Goal: Task Accomplishment & Management: Use online tool/utility

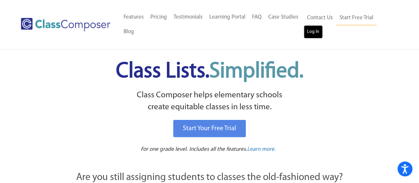
click at [319, 31] on link "Log In" at bounding box center [313, 31] width 19 height 13
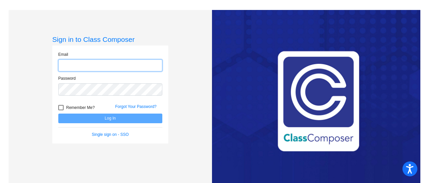
type input "[PERSON_NAME][EMAIL_ADDRESS][PERSON_NAME][DOMAIN_NAME]"
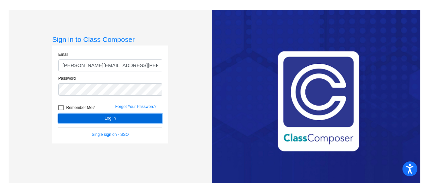
click at [107, 118] on button "Log In" at bounding box center [110, 118] width 104 height 10
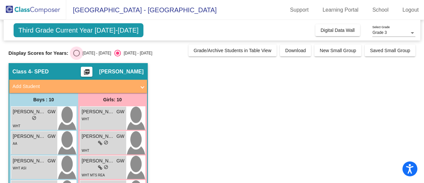
click at [78, 52] on div "Select an option" at bounding box center [76, 53] width 7 height 7
click at [77, 56] on input "2024 - 2025" at bounding box center [76, 56] width 0 height 0
radio input "true"
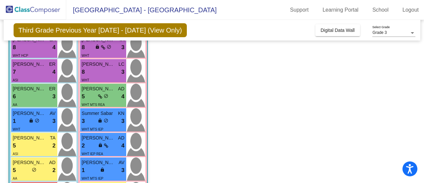
scroll to position [179, 0]
